Goal: Task Accomplishment & Management: Use online tool/utility

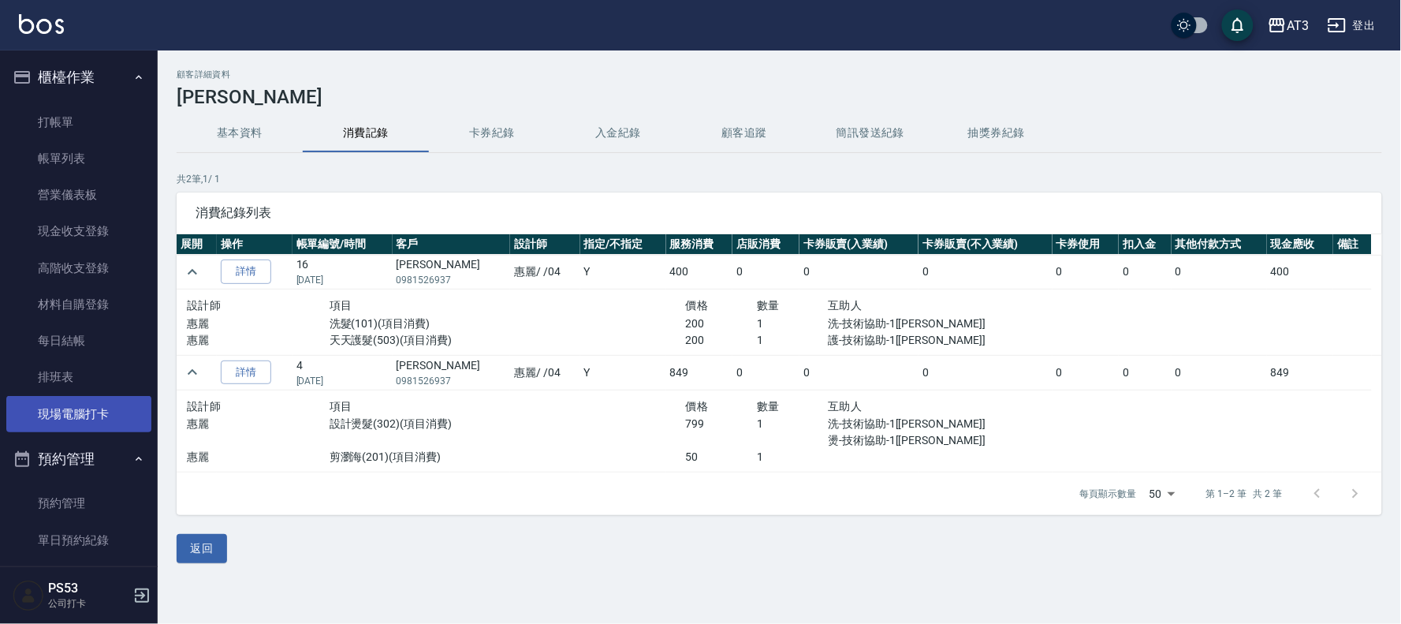
click at [91, 404] on link "現場電腦打卡" at bounding box center [78, 414] width 145 height 36
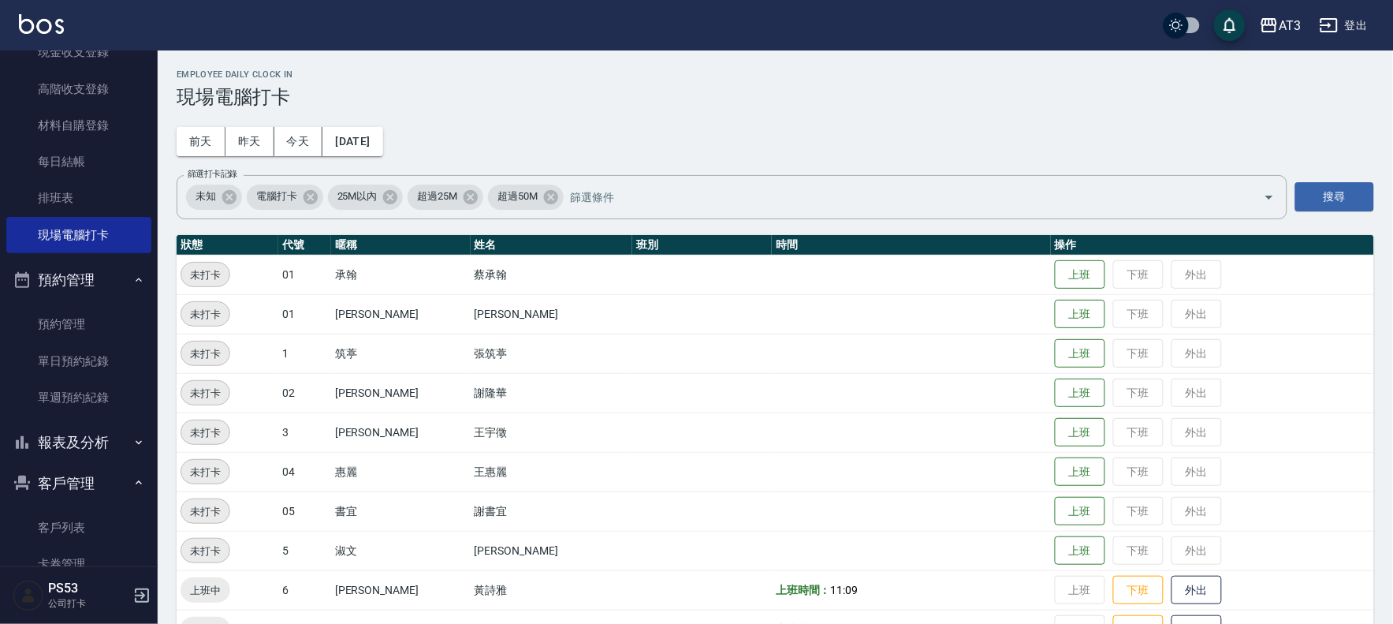
scroll to position [260, 0]
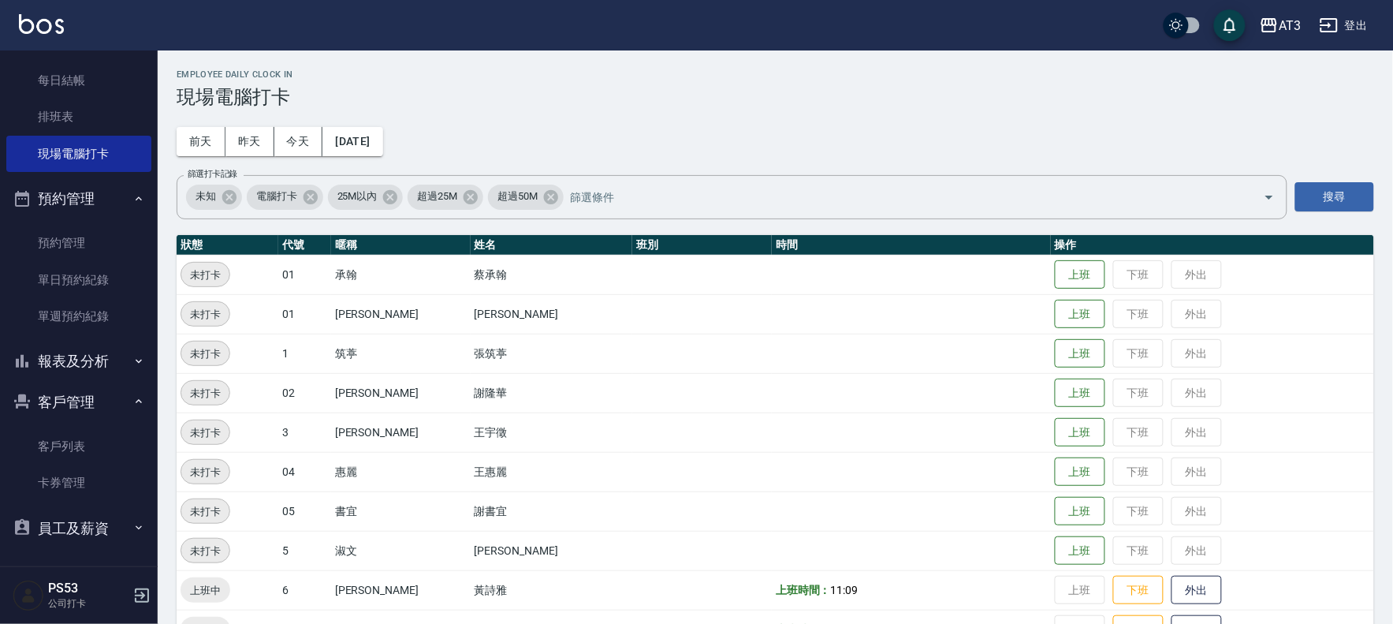
click at [87, 353] on button "報表及分析" at bounding box center [78, 361] width 145 height 41
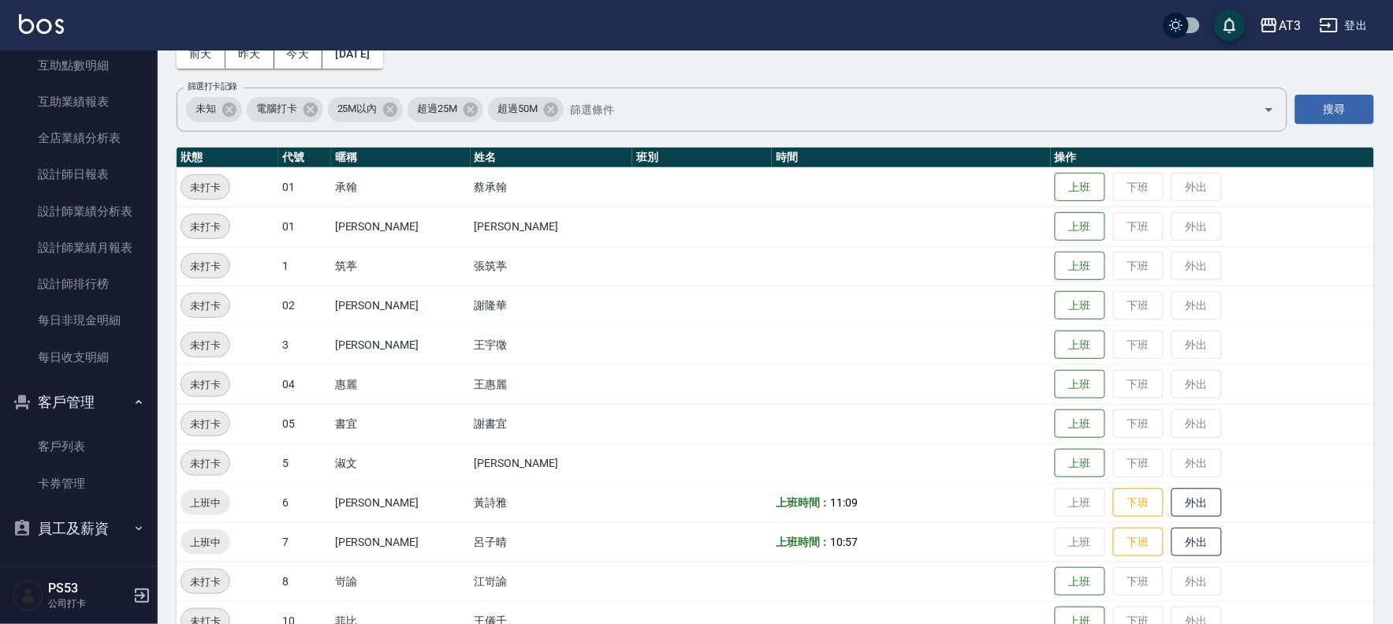
scroll to position [175, 0]
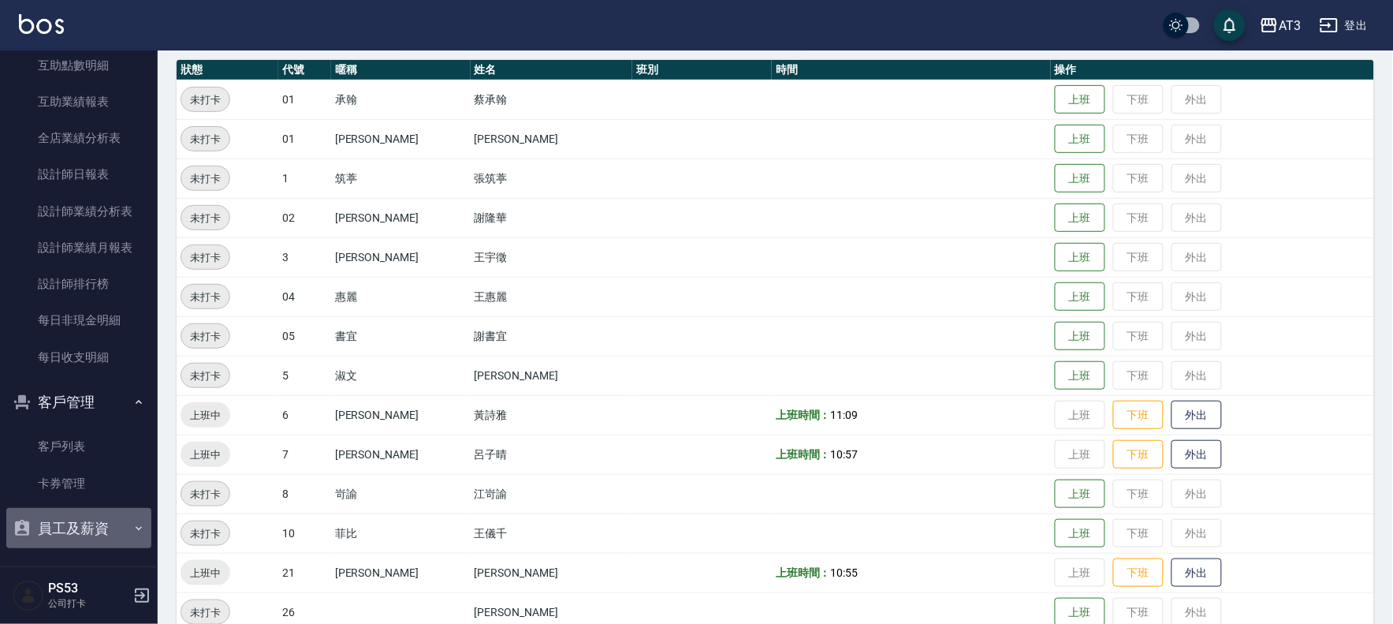
click at [132, 524] on icon "button" at bounding box center [138, 528] width 13 height 13
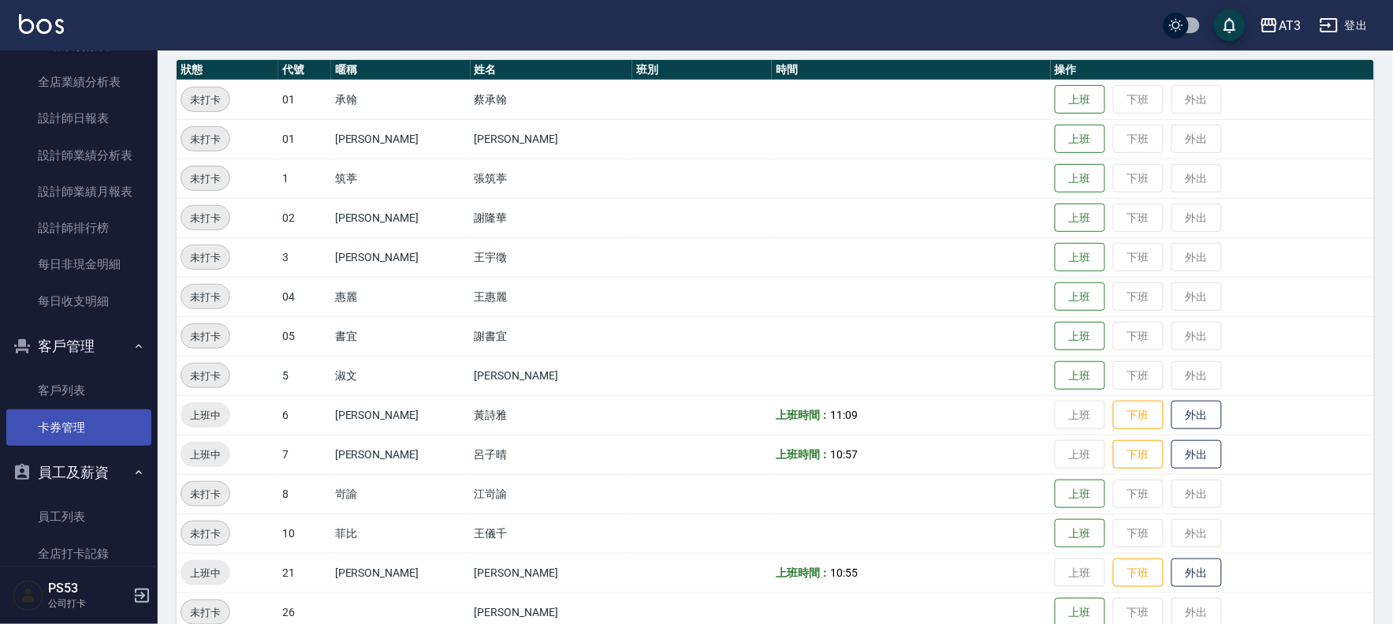
scroll to position [832, 0]
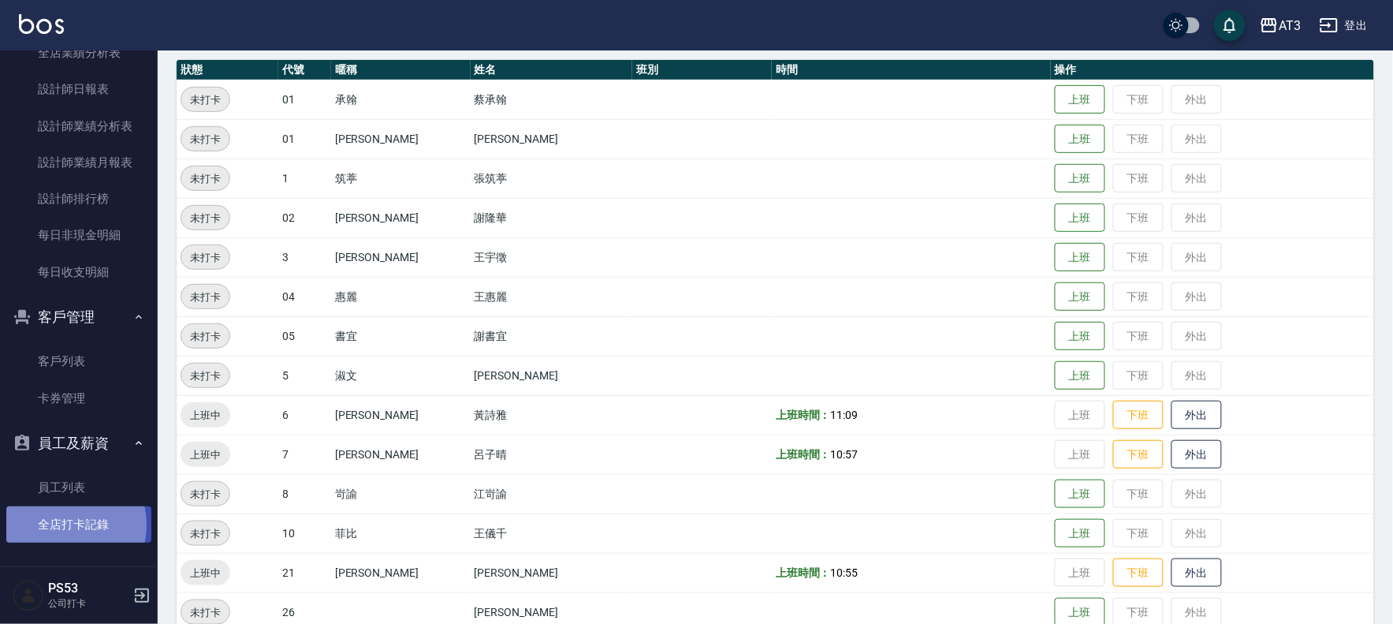
click at [65, 524] on link "全店打卡記錄" at bounding box center [78, 524] width 145 height 36
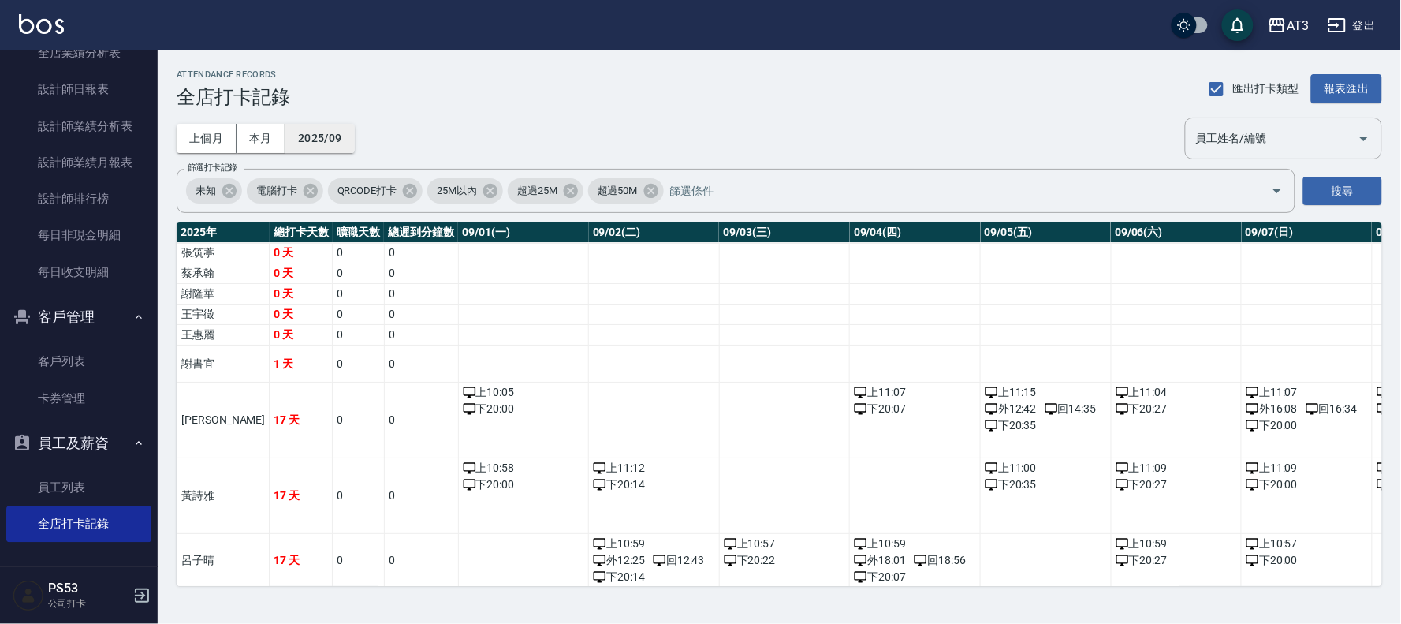
click at [330, 143] on button "2025/09" at bounding box center [319, 138] width 69 height 29
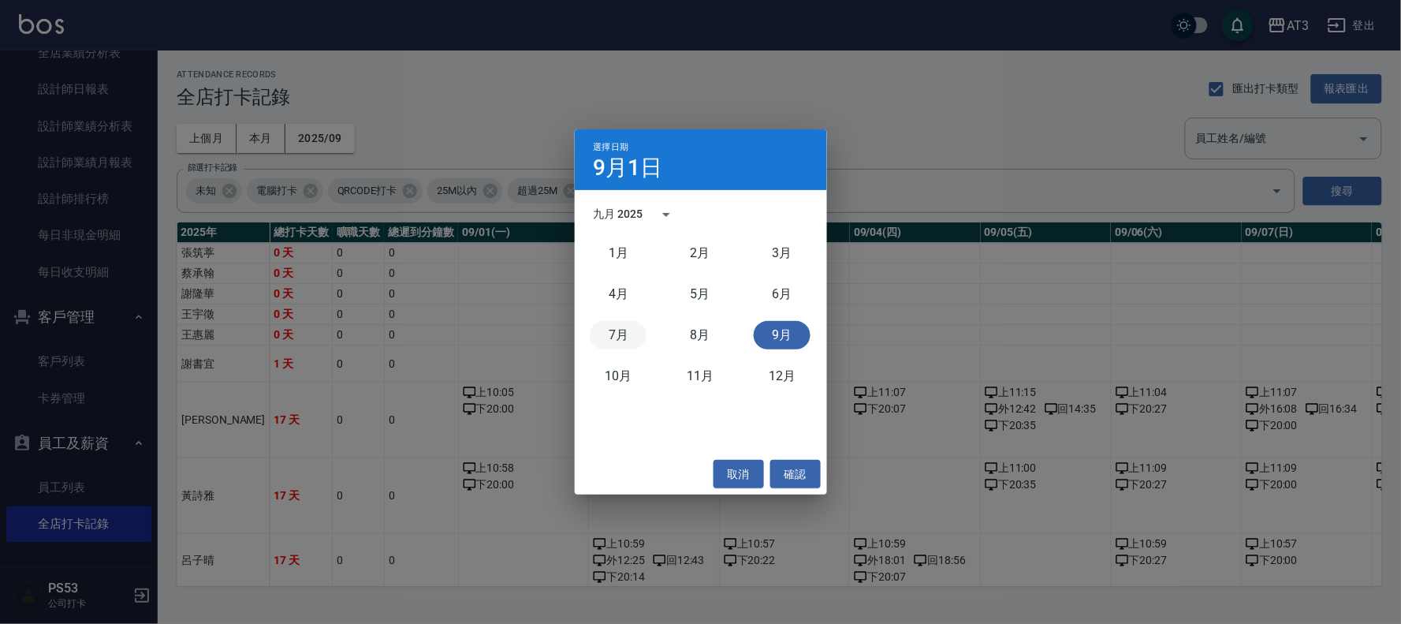
click at [624, 333] on button "7月" at bounding box center [618, 335] width 57 height 28
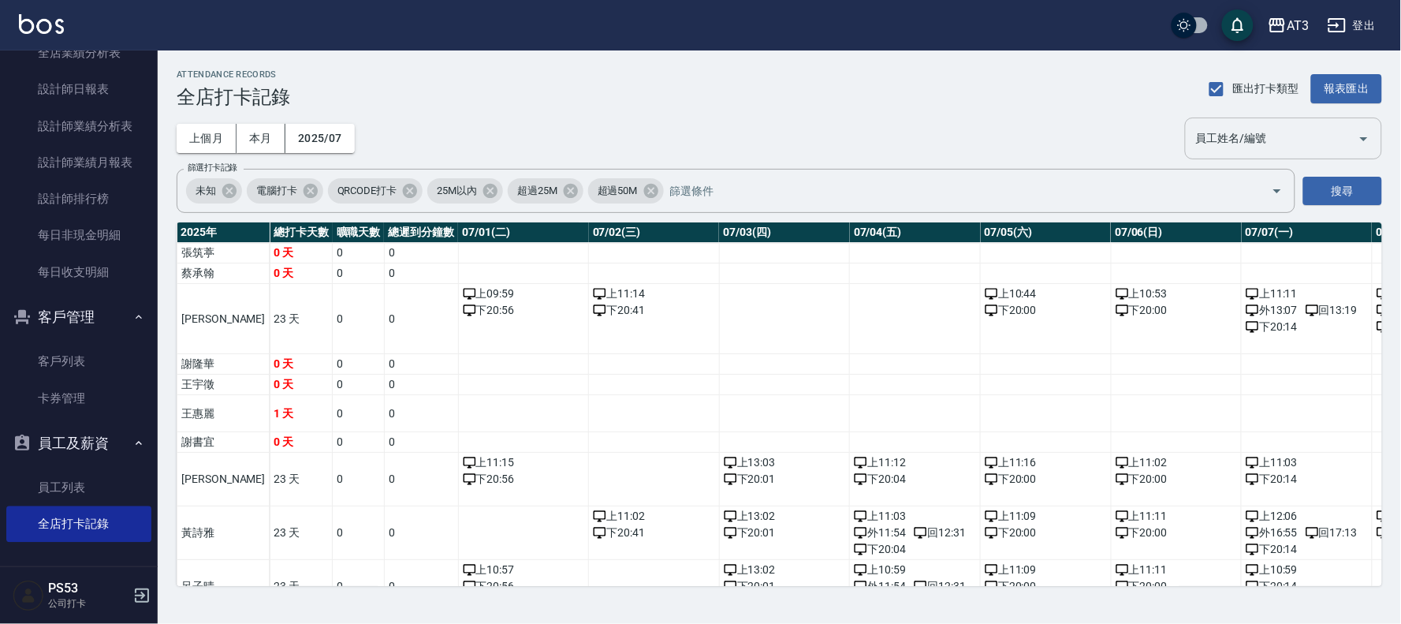
click at [1238, 143] on div "員工姓名/編號 員工姓名/編號" at bounding box center [1283, 138] width 197 height 42
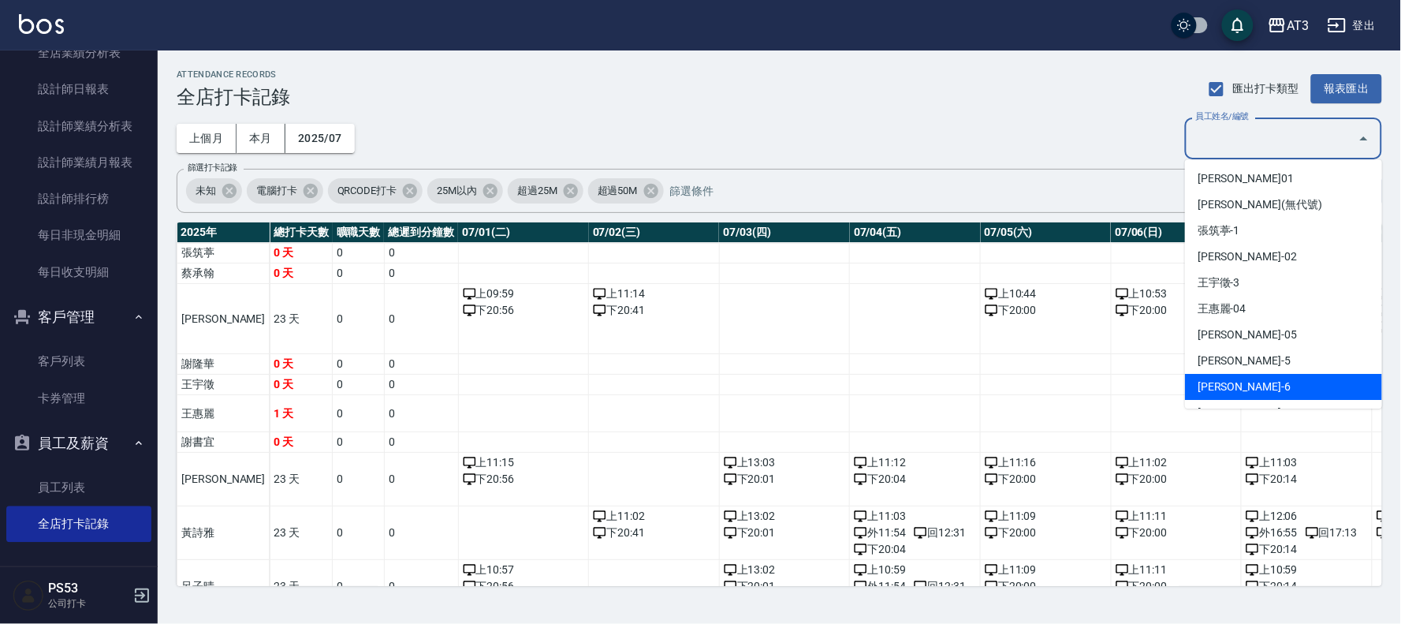
click at [1234, 382] on li "[PERSON_NAME]-6" at bounding box center [1283, 387] width 197 height 26
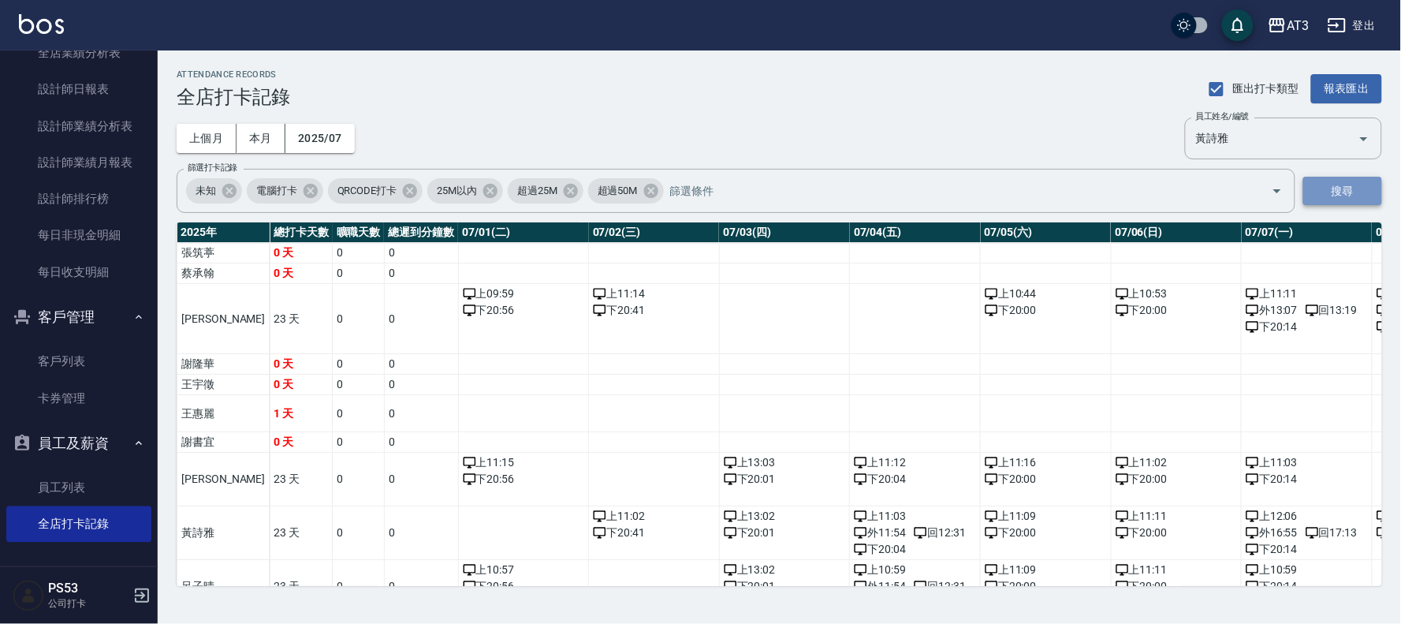
click at [1344, 181] on button "搜尋" at bounding box center [1342, 191] width 79 height 29
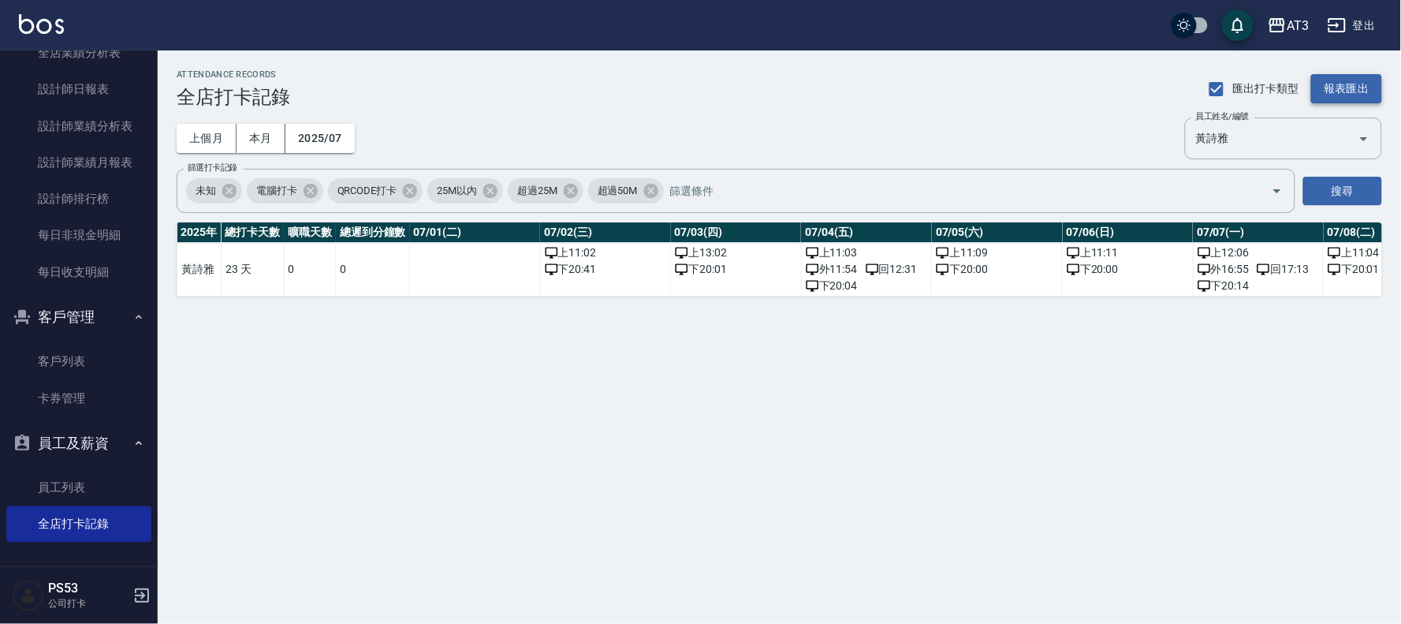
click at [1335, 88] on button "報表匯出" at bounding box center [1346, 88] width 71 height 29
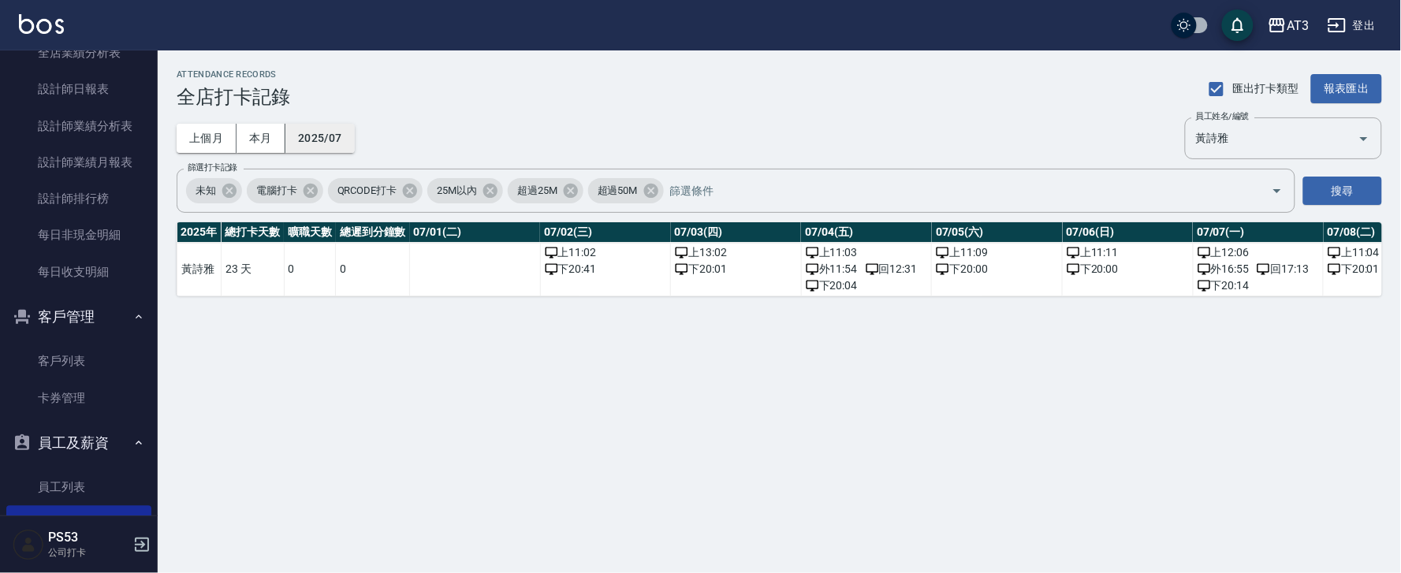
click at [342, 138] on button "2025/07" at bounding box center [319, 138] width 69 height 29
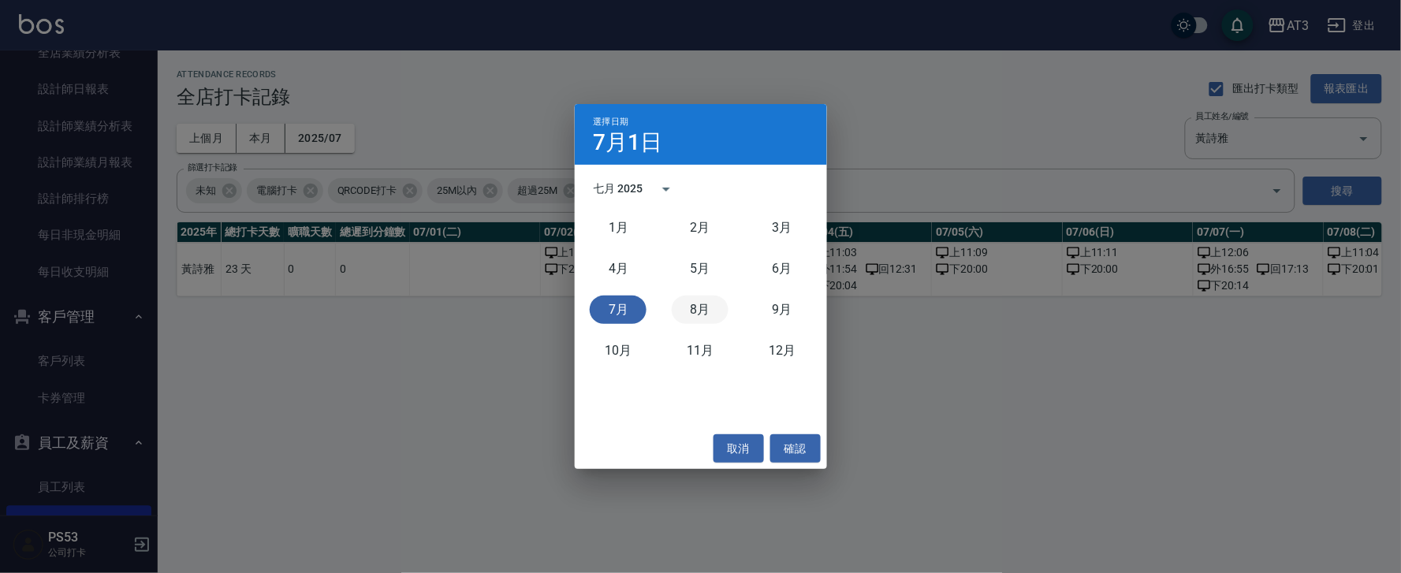
click at [702, 311] on button "8月" at bounding box center [700, 310] width 57 height 28
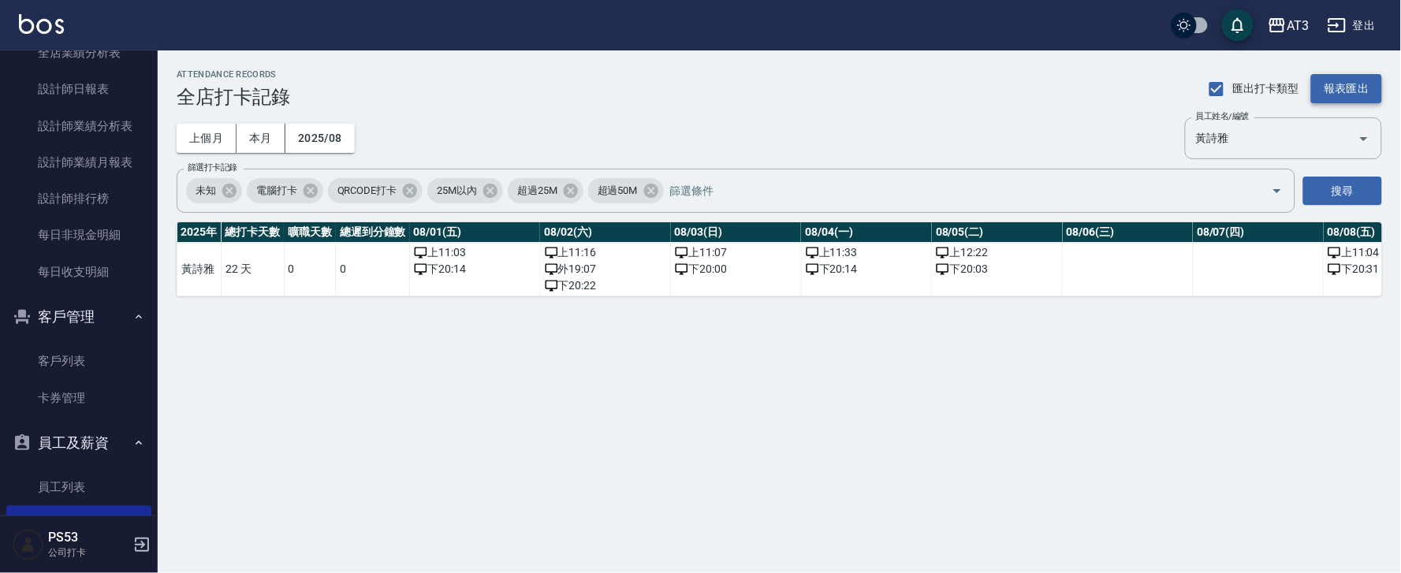
click at [1341, 92] on button "報表匯出" at bounding box center [1346, 88] width 71 height 29
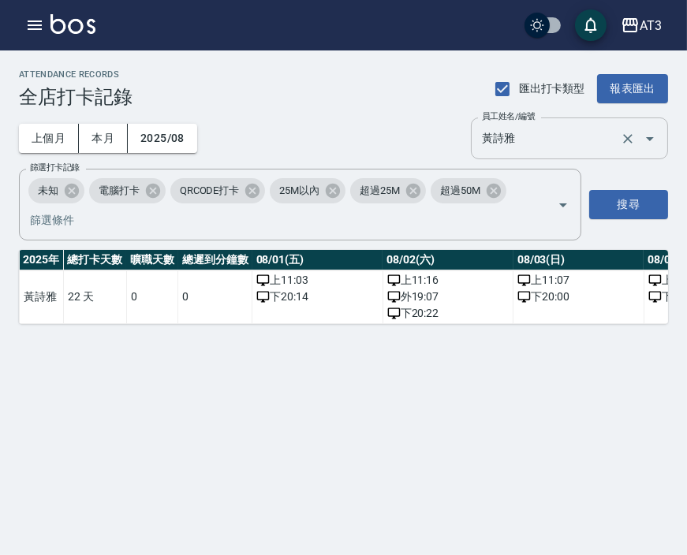
click at [561, 127] on input "黃詩雅" at bounding box center [547, 139] width 139 height 28
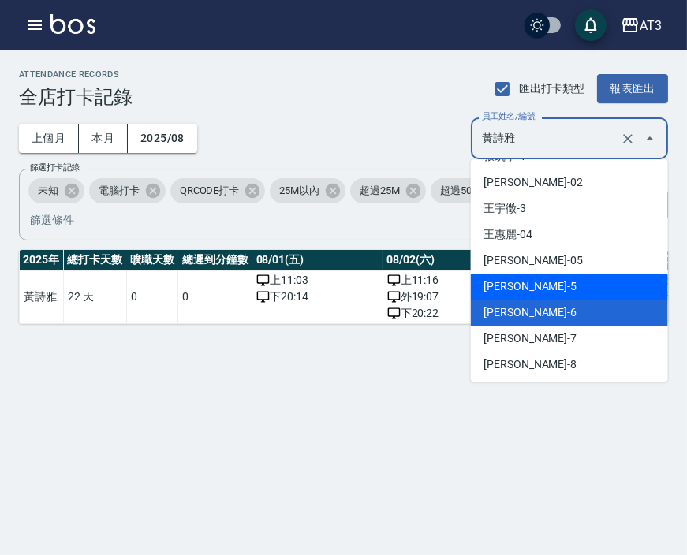
scroll to position [105, 0]
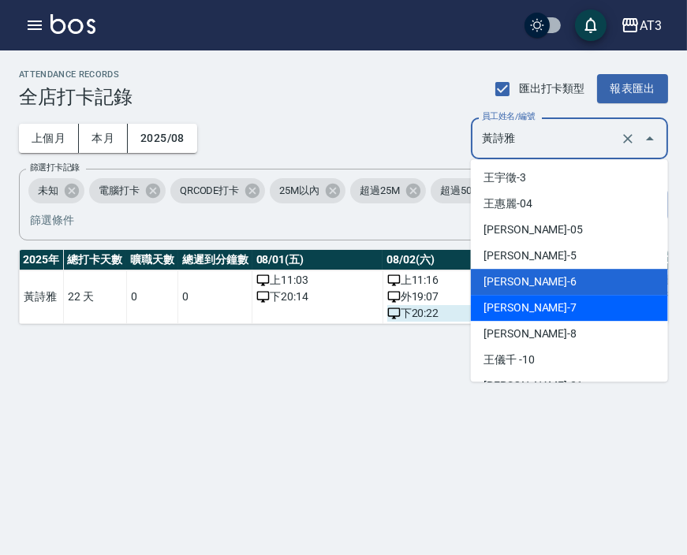
click at [508, 313] on li "[PERSON_NAME]-7" at bounding box center [569, 308] width 197 height 26
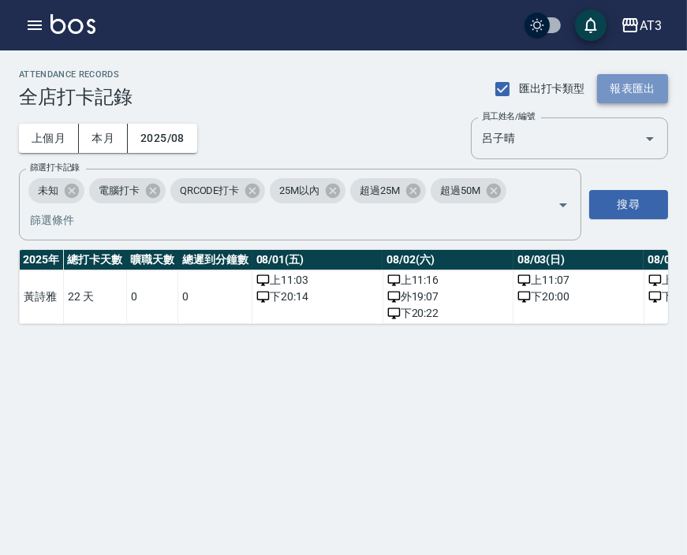
click at [642, 87] on button "報表匯出" at bounding box center [632, 88] width 71 height 29
click at [163, 143] on button "2025/08" at bounding box center [162, 138] width 69 height 29
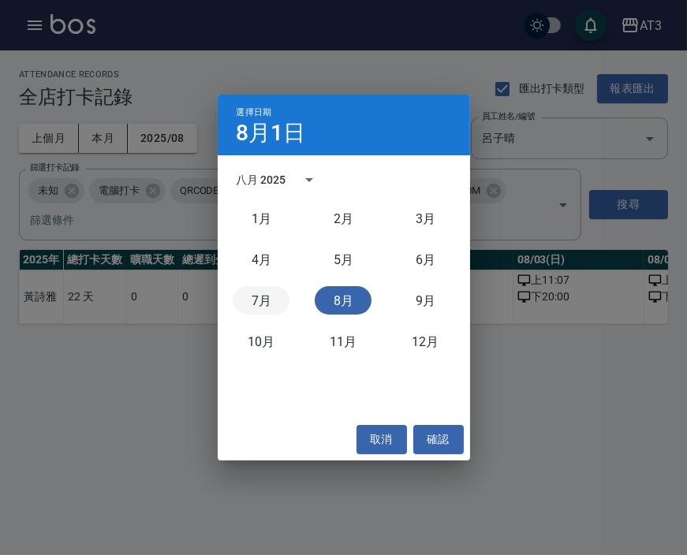
click at [274, 301] on button "7月" at bounding box center [261, 300] width 57 height 28
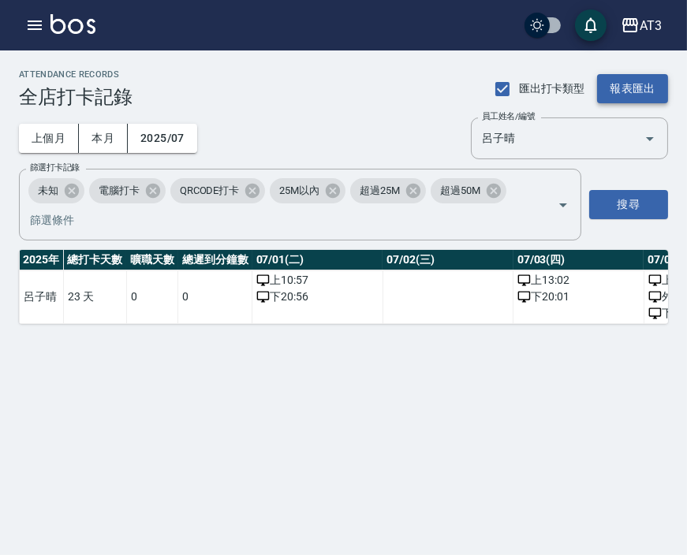
click at [624, 80] on button "報表匯出" at bounding box center [632, 88] width 71 height 29
click at [530, 132] on input "呂子晴" at bounding box center [547, 139] width 139 height 28
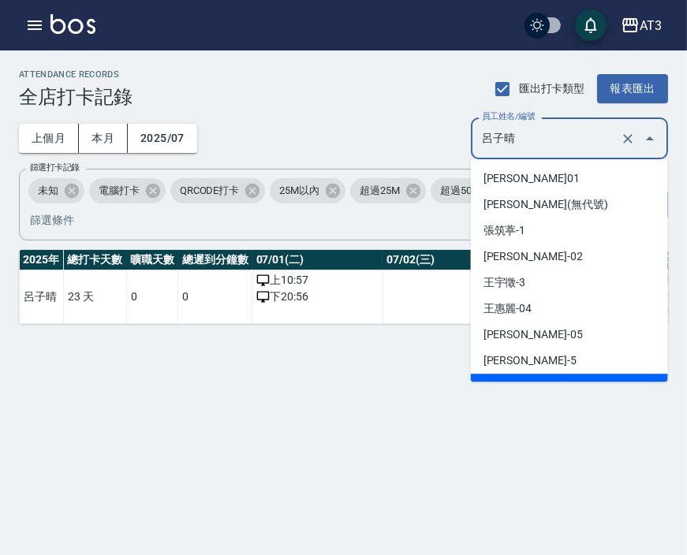
scroll to position [175, 0]
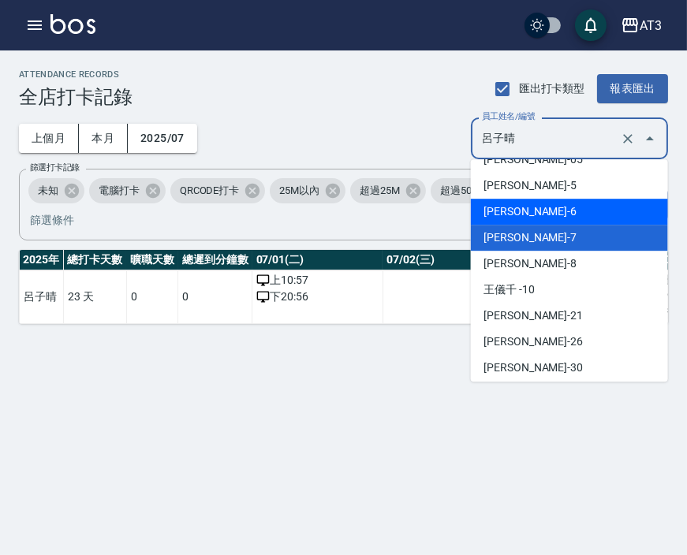
click at [507, 207] on li "[PERSON_NAME]-6" at bounding box center [569, 212] width 197 height 26
type input "黃詩雅"
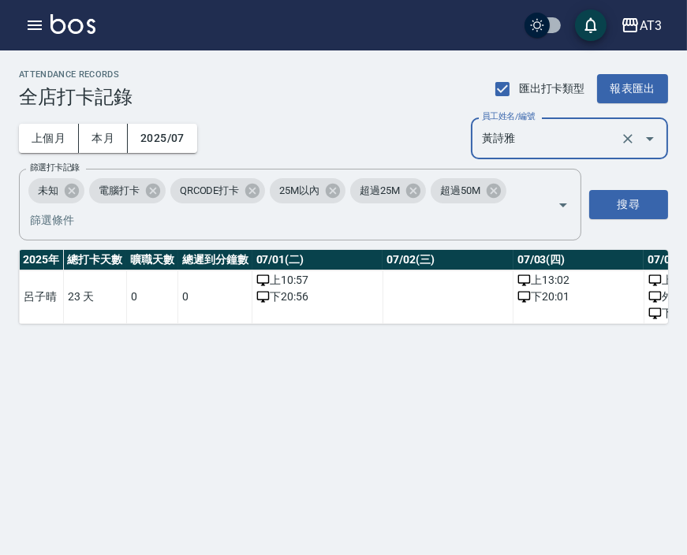
click at [549, 145] on input "黃詩雅" at bounding box center [547, 139] width 139 height 28
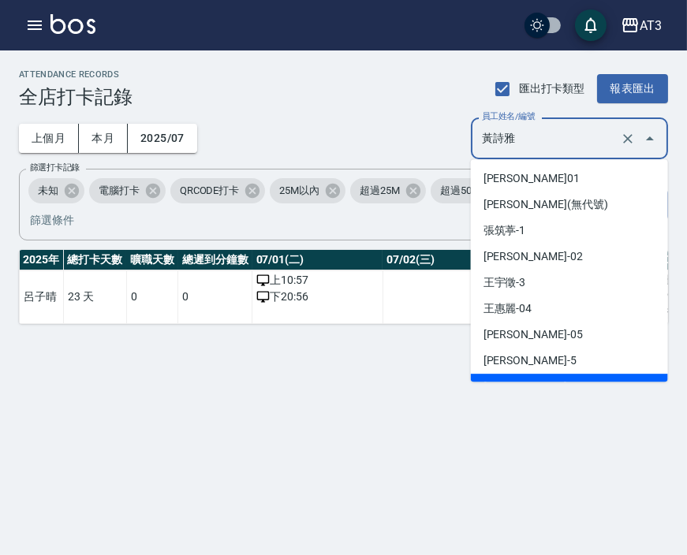
scroll to position [17, 0]
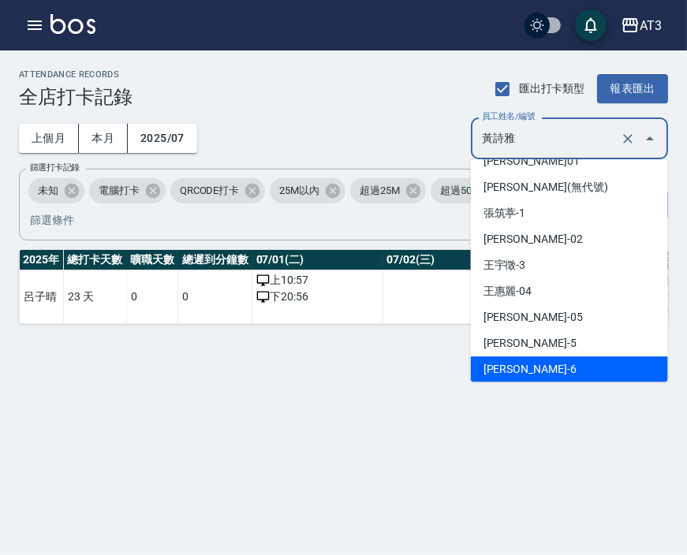
click at [514, 373] on li "[PERSON_NAME]-6" at bounding box center [569, 369] width 197 height 26
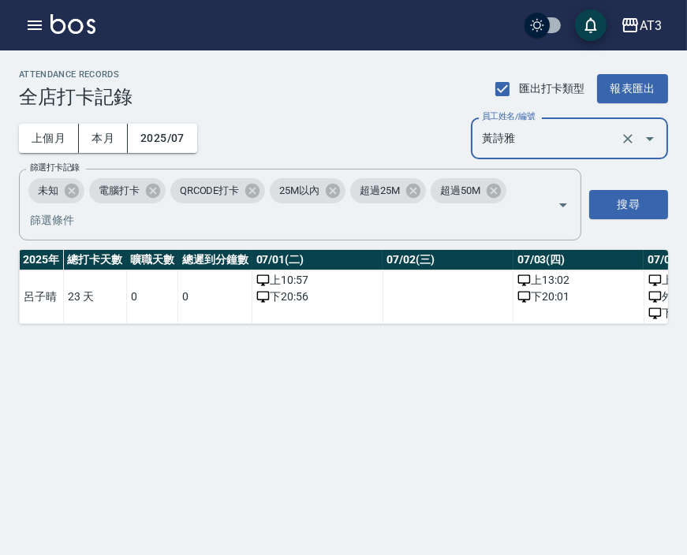
click at [639, 88] on button "報表匯出" at bounding box center [632, 88] width 71 height 29
click at [624, 208] on button "搜尋" at bounding box center [628, 204] width 79 height 29
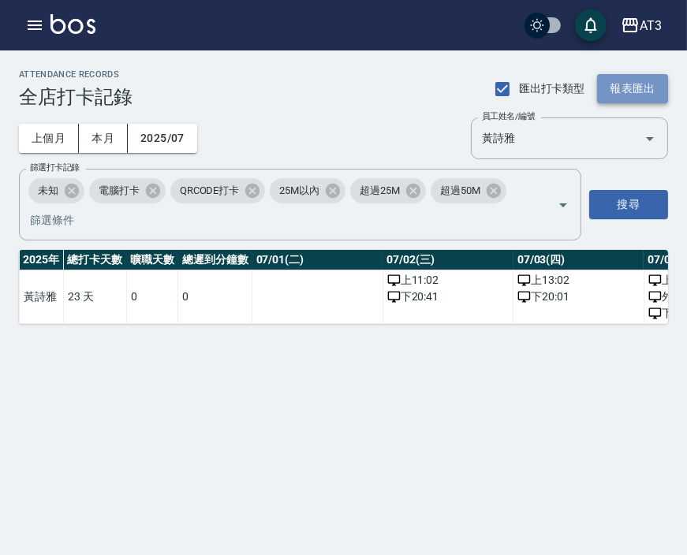
click at [635, 81] on button "報表匯出" at bounding box center [632, 88] width 71 height 29
click at [188, 142] on button "2025/07" at bounding box center [162, 138] width 69 height 29
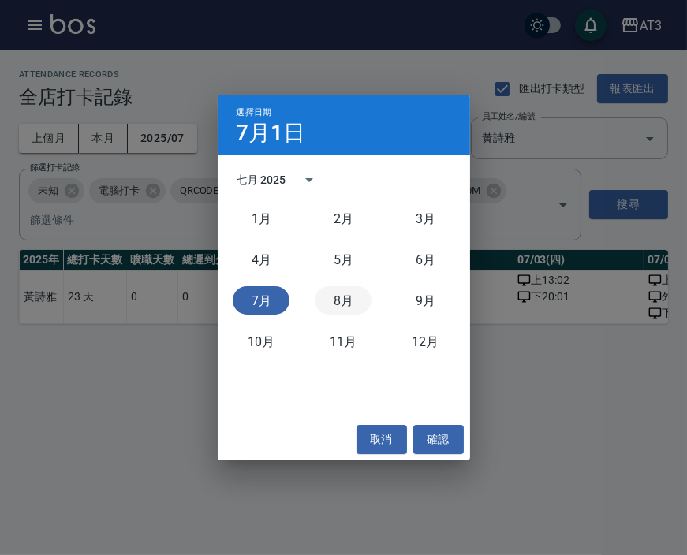
click at [342, 302] on button "8月" at bounding box center [343, 300] width 57 height 28
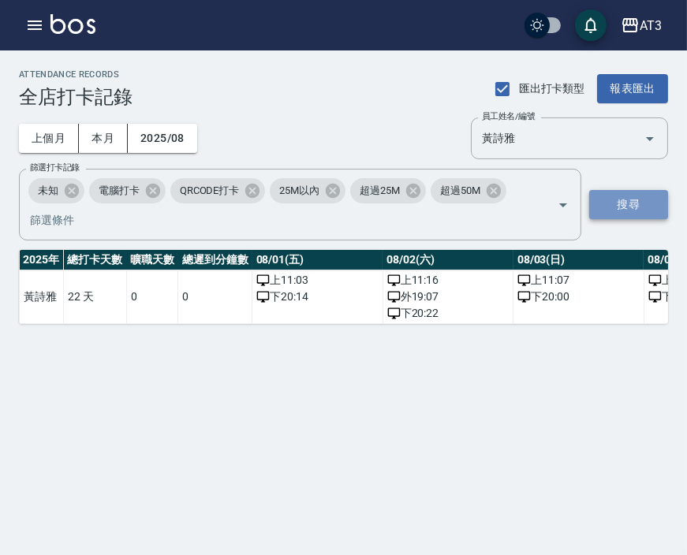
click at [645, 205] on button "搜尋" at bounding box center [628, 204] width 79 height 29
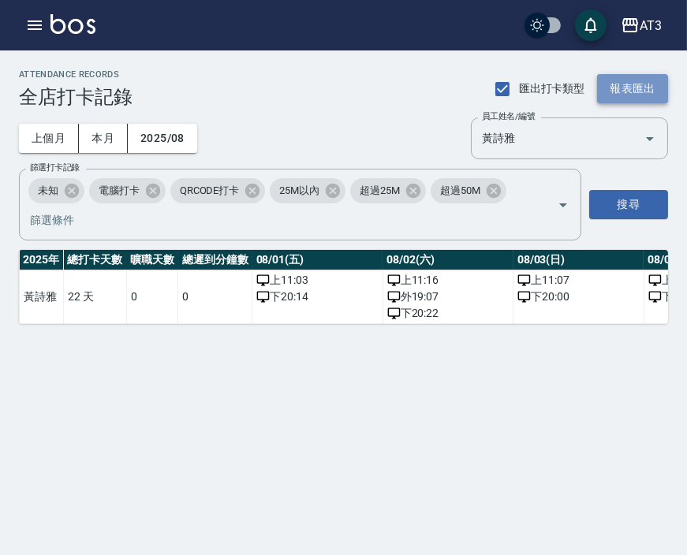
click at [624, 93] on button "報表匯出" at bounding box center [632, 88] width 71 height 29
